Goal: Information Seeking & Learning: Learn about a topic

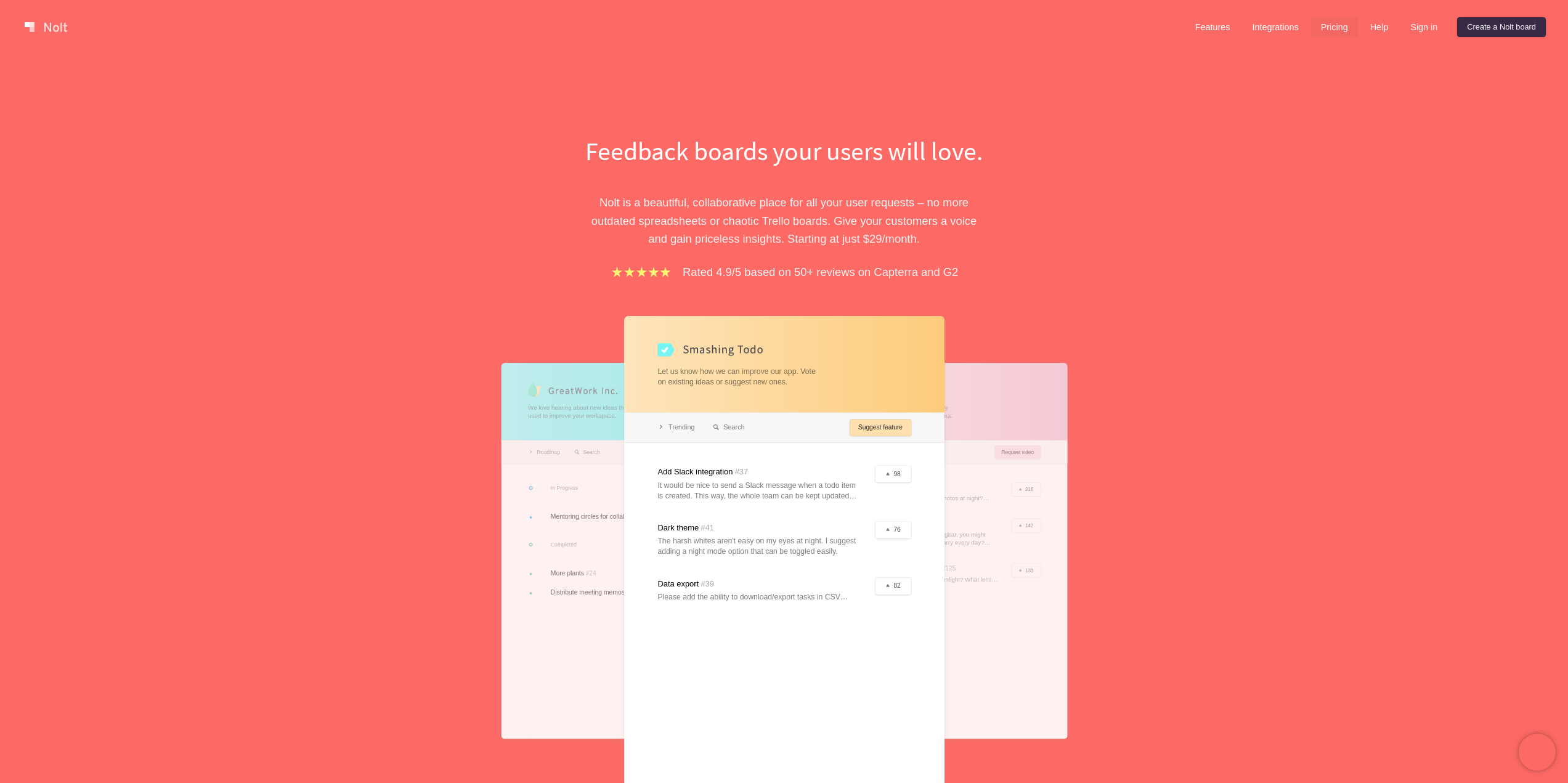
click at [1325, 31] on link "Pricing" at bounding box center [1334, 27] width 47 height 20
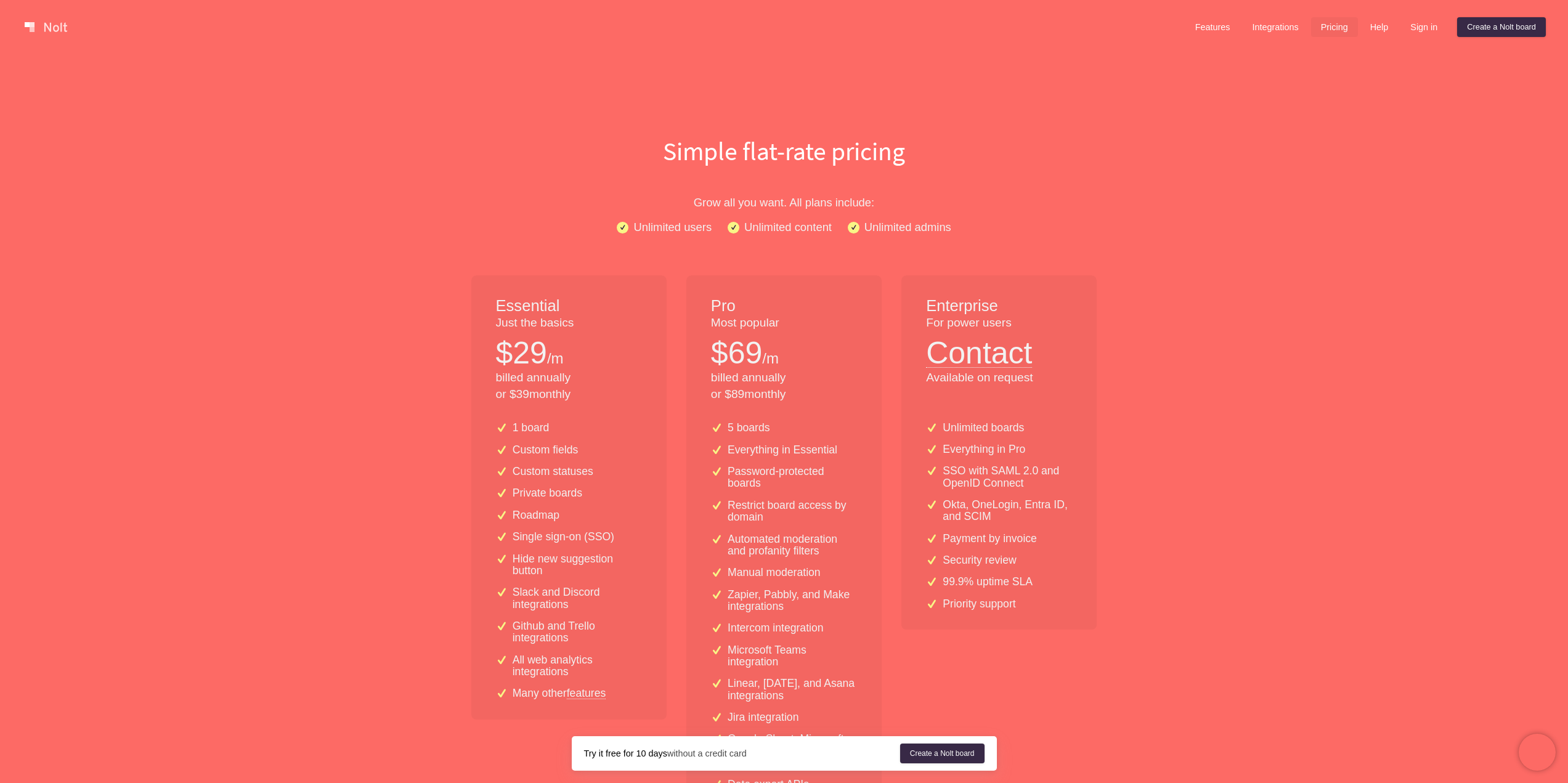
click at [30, 27] on link at bounding box center [46, 27] width 53 height 20
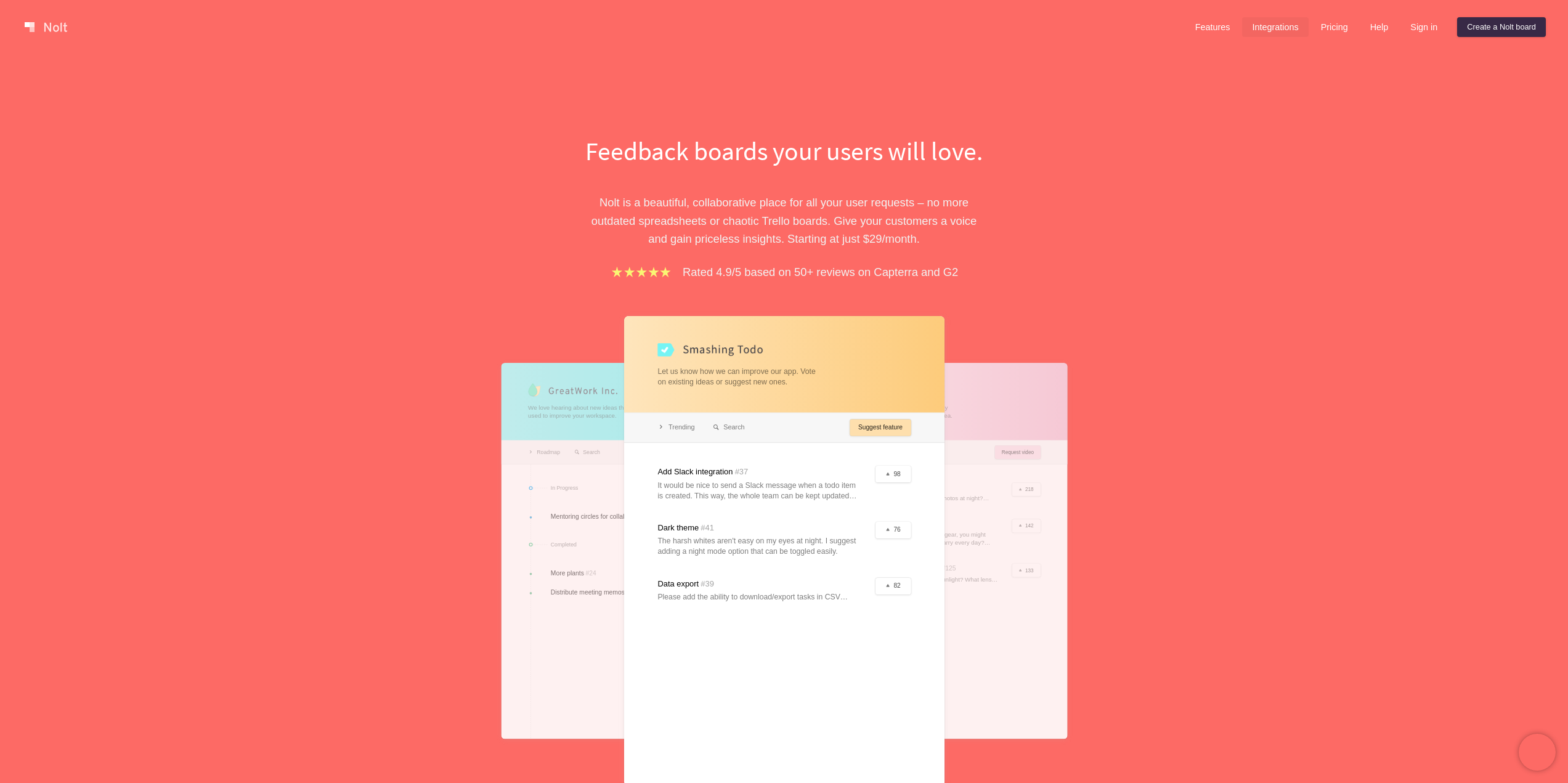
click at [1265, 29] on link "Integrations" at bounding box center [1276, 27] width 66 height 20
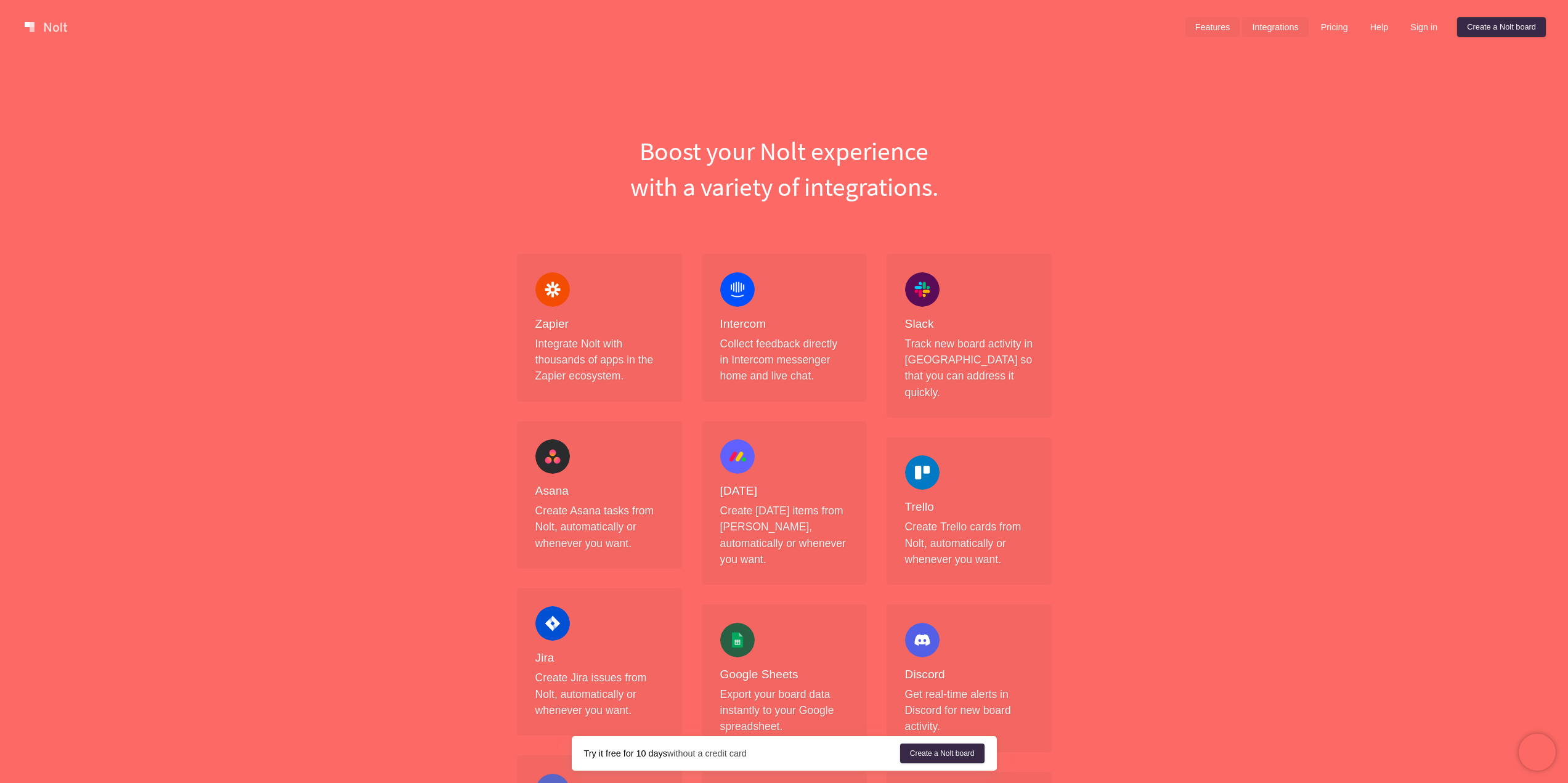
click at [1222, 29] on link "Features" at bounding box center [1212, 27] width 55 height 20
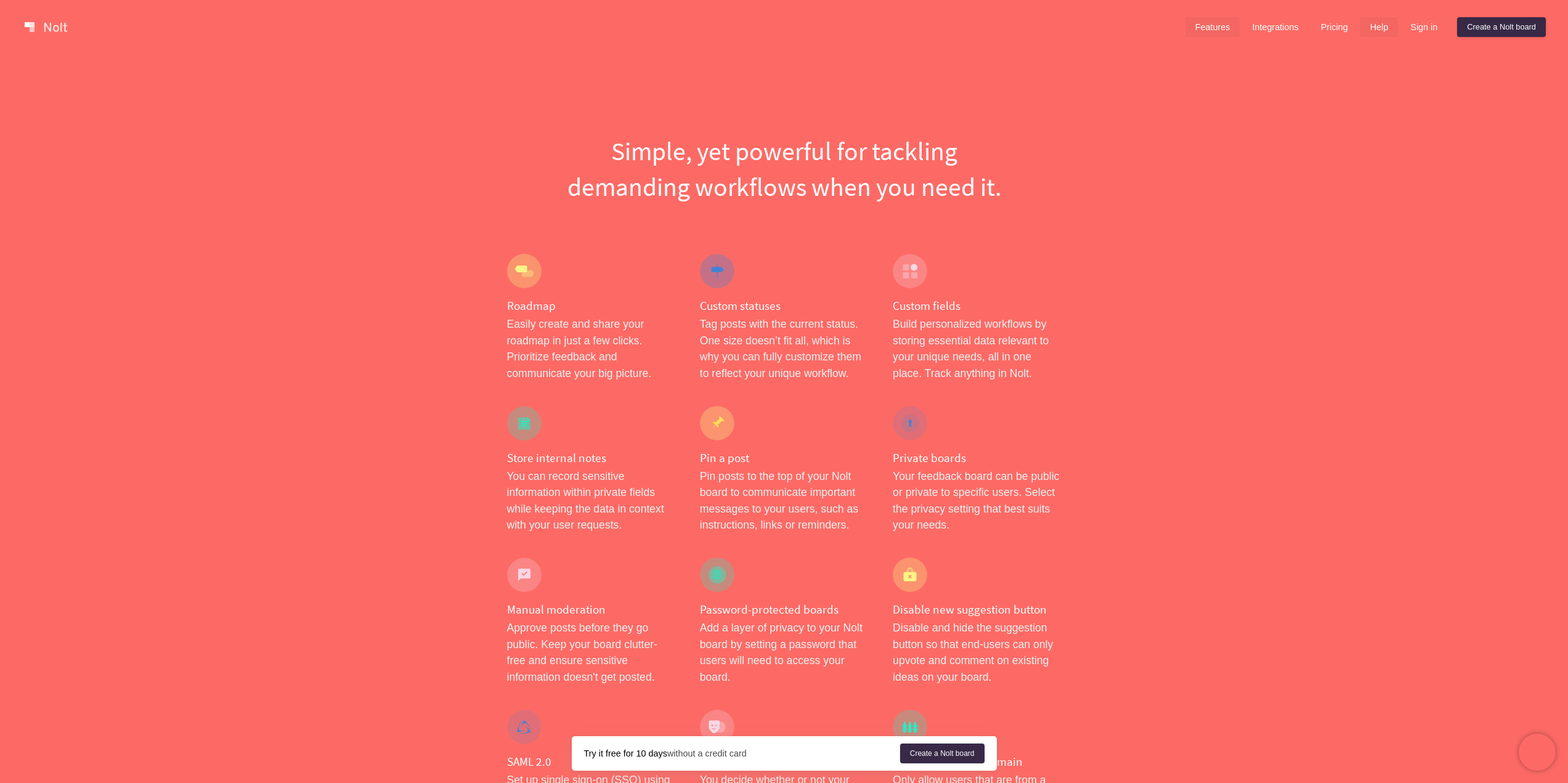
click at [1369, 27] on link "Help" at bounding box center [1379, 27] width 38 height 20
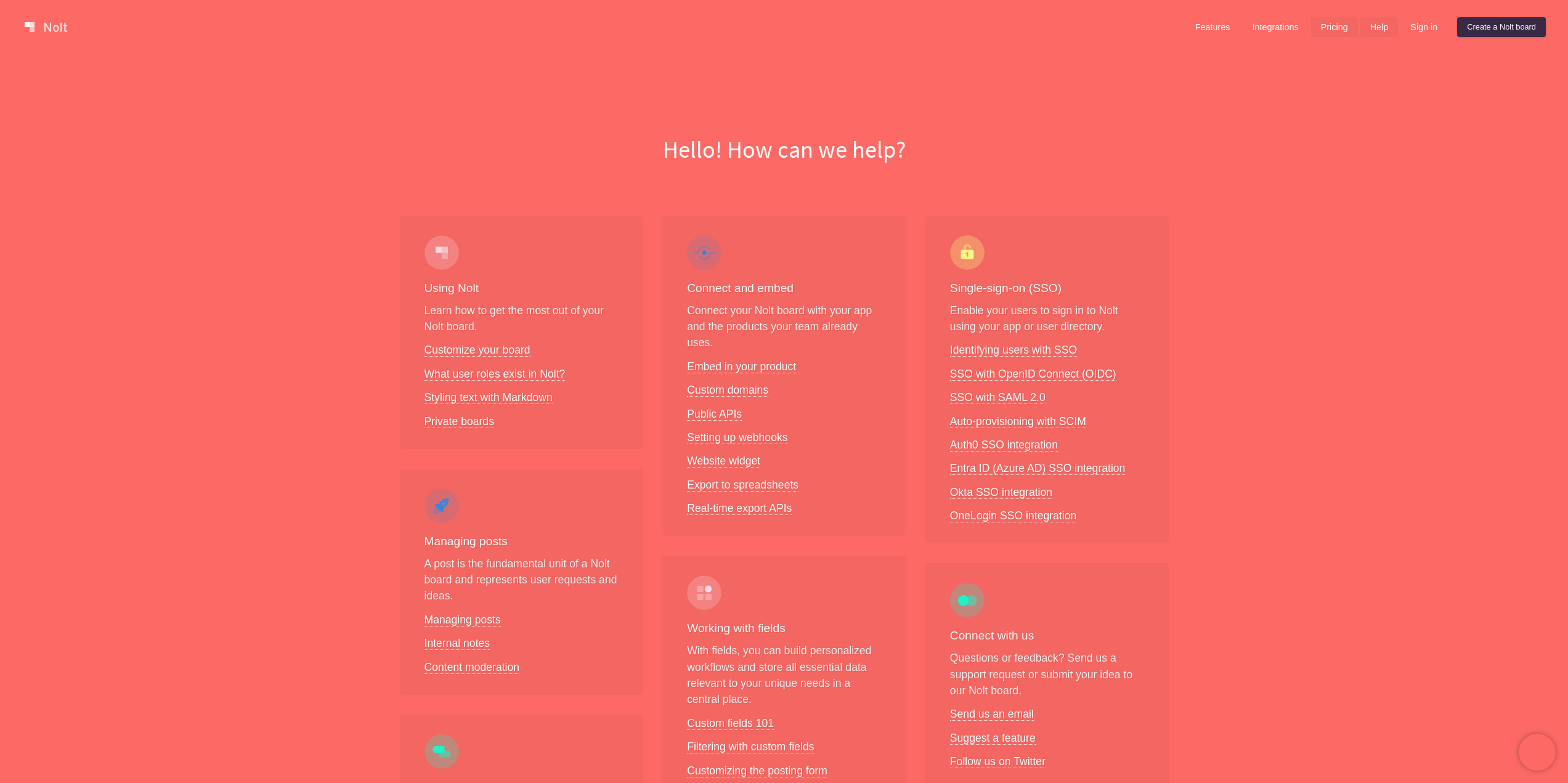
click at [1342, 29] on link "Pricing" at bounding box center [1334, 27] width 47 height 20
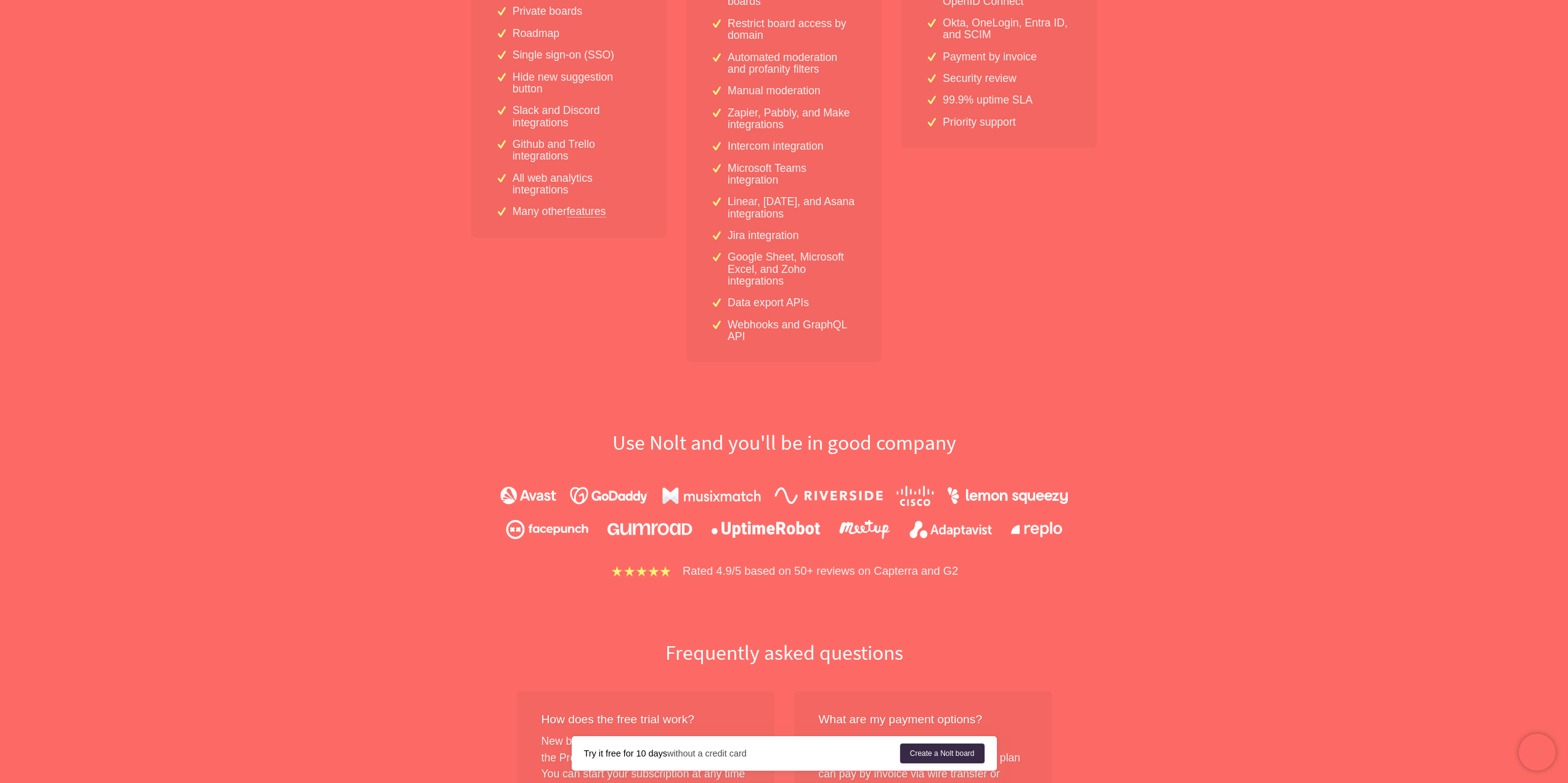
scroll to position [493, 0]
